Goal: Browse casually

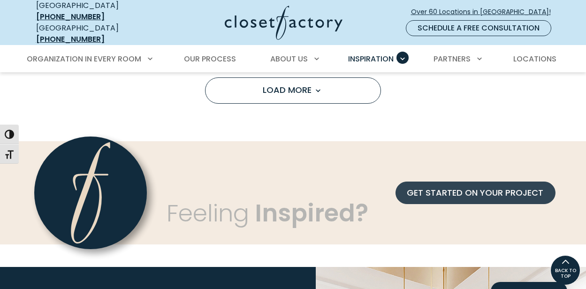
scroll to position [705, 0]
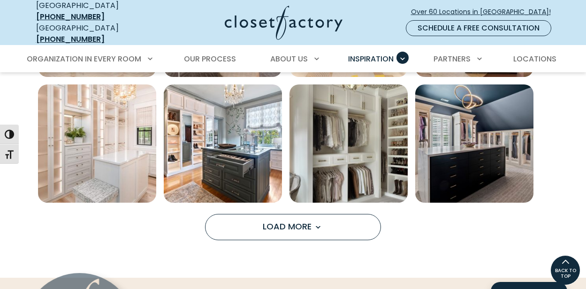
click at [282, 221] on span "Load More" at bounding box center [293, 227] width 61 height 12
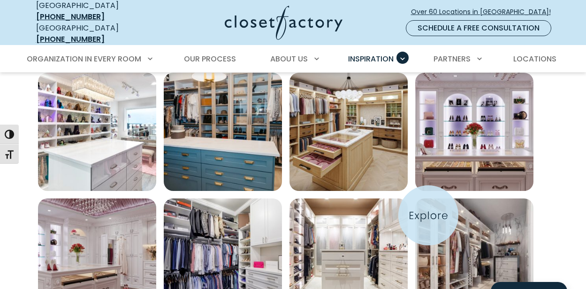
scroll to position [1066, 0]
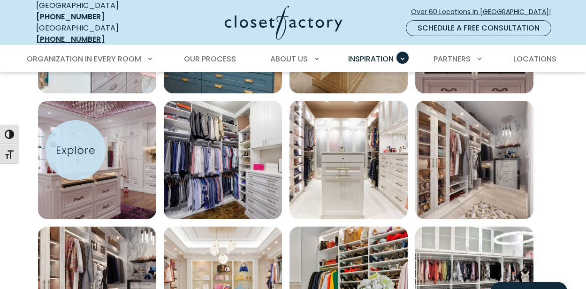
click at [76, 150] on img "Open inspiration gallery to preview enlarged image" at bounding box center [97, 160] width 118 height 118
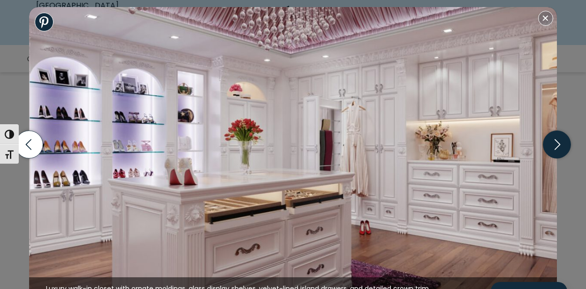
click at [553, 142] on icon "button" at bounding box center [557, 145] width 28 height 28
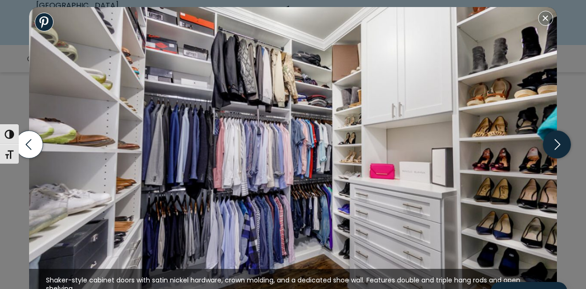
click at [553, 142] on icon "button" at bounding box center [557, 145] width 28 height 28
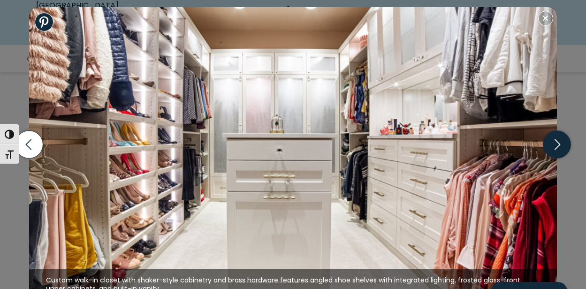
click at [553, 142] on icon "button" at bounding box center [557, 145] width 28 height 28
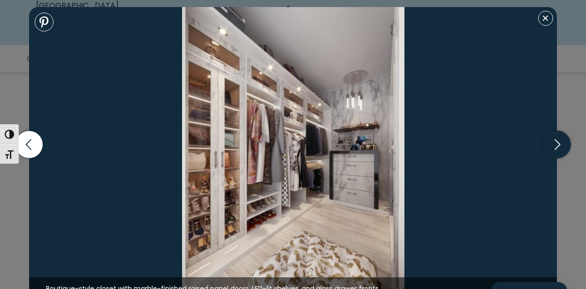
click at [553, 142] on icon "button" at bounding box center [557, 145] width 28 height 28
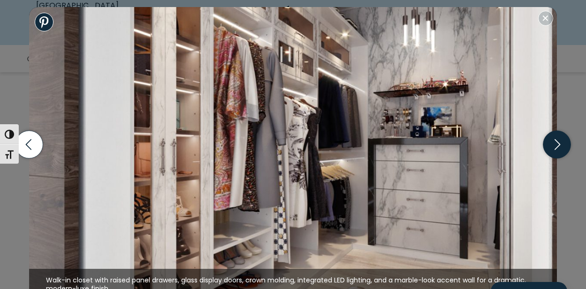
click at [553, 142] on icon "button" at bounding box center [557, 145] width 28 height 28
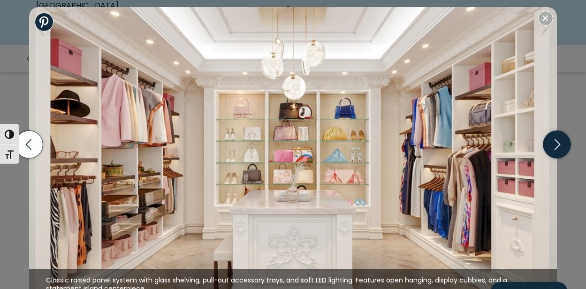
click at [553, 142] on icon "button" at bounding box center [557, 145] width 28 height 28
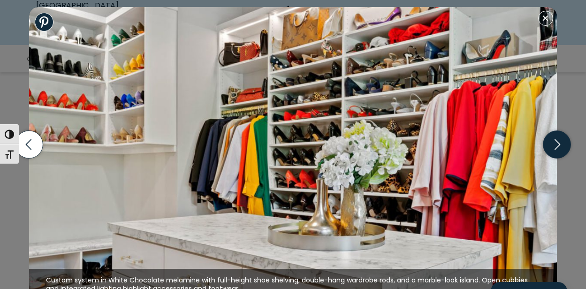
click at [553, 142] on icon "button" at bounding box center [557, 145] width 28 height 28
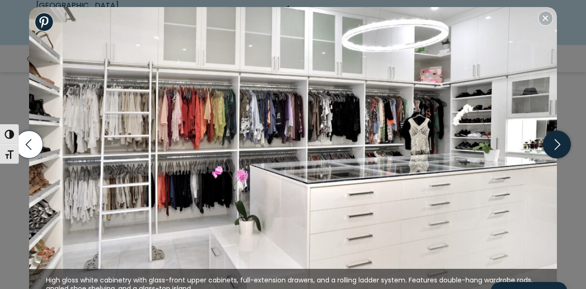
click at [553, 142] on icon "button" at bounding box center [557, 145] width 28 height 28
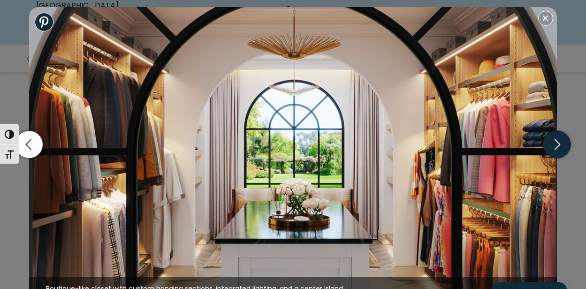
click at [553, 142] on icon "button" at bounding box center [557, 145] width 28 height 28
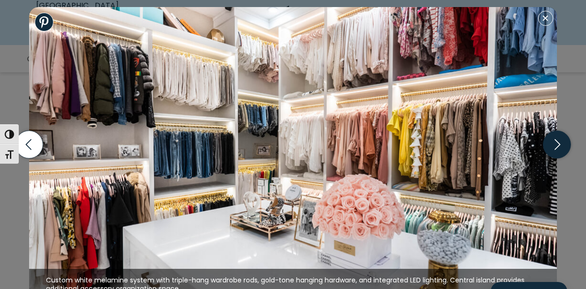
click at [556, 141] on icon "button" at bounding box center [558, 144] width 6 height 11
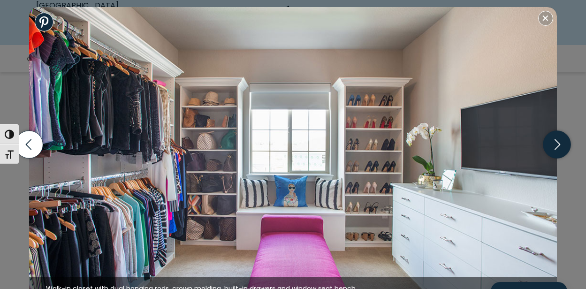
click at [556, 141] on icon "button" at bounding box center [558, 144] width 6 height 11
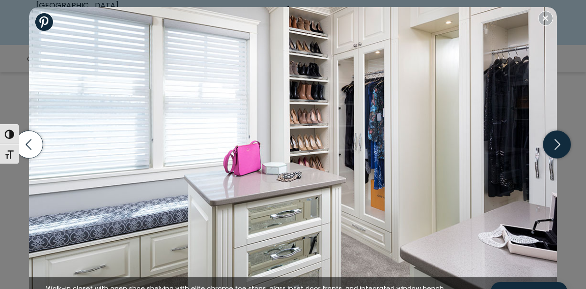
click at [555, 141] on icon "button" at bounding box center [557, 145] width 28 height 28
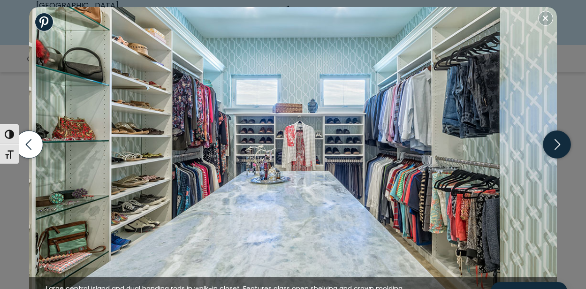
click at [549, 145] on icon "button" at bounding box center [557, 145] width 28 height 28
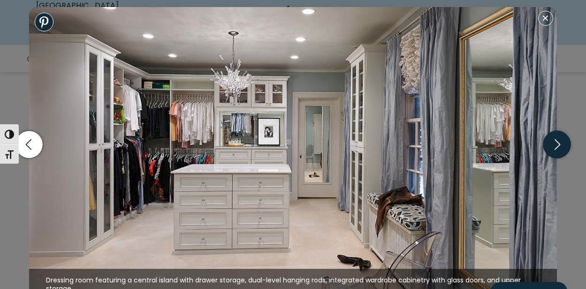
click at [549, 145] on icon "button" at bounding box center [557, 145] width 28 height 28
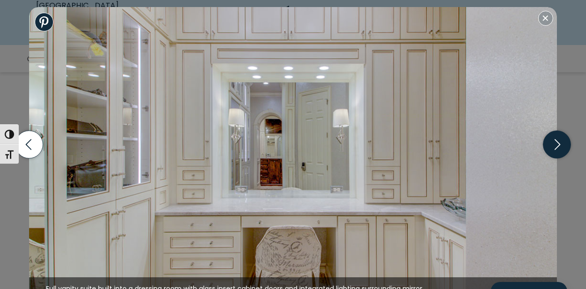
click at [549, 145] on icon "button" at bounding box center [557, 145] width 28 height 28
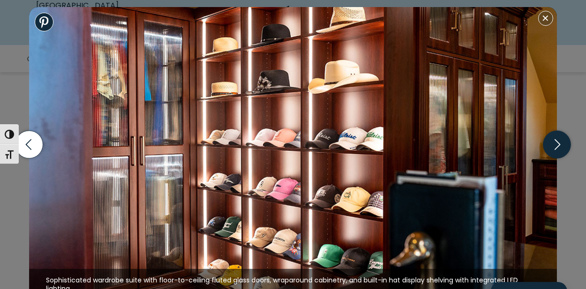
click at [549, 145] on icon "button" at bounding box center [557, 145] width 28 height 28
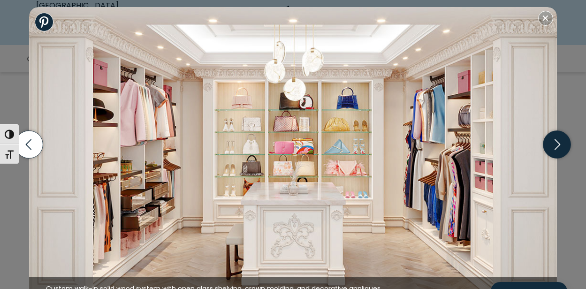
click at [549, 145] on icon "button" at bounding box center [557, 145] width 28 height 28
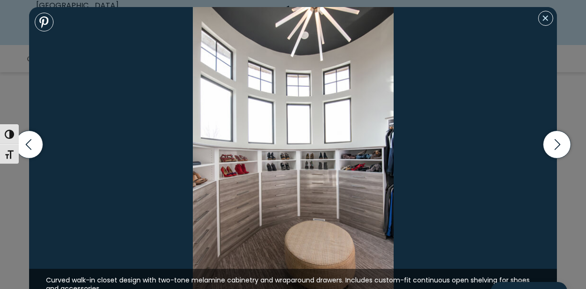
click at [545, 21] on button "Close modal" at bounding box center [545, 18] width 15 height 15
